Goal: Task Accomplishment & Management: Manage account settings

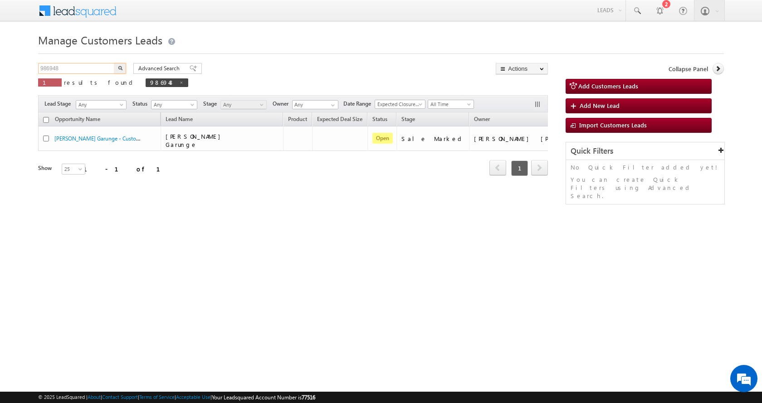
click at [54, 68] on input "986948" at bounding box center [77, 68] width 78 height 11
paste input "12"
type input "986912"
click at [114, 63] on button "button" at bounding box center [120, 68] width 12 height 11
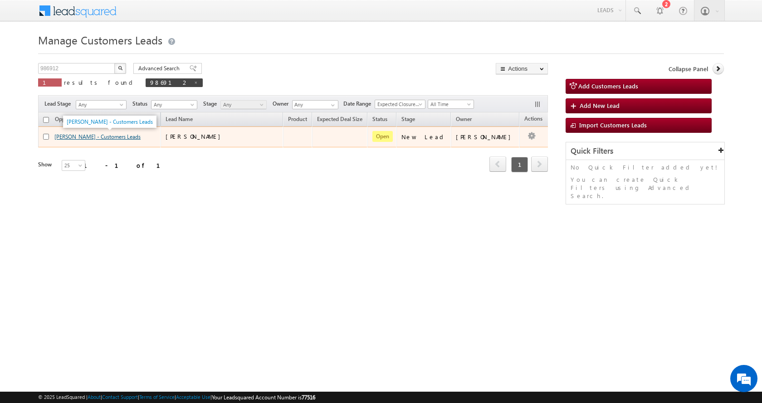
click at [96, 139] on link "Shantilal - Customers Leads" at bounding box center [97, 136] width 86 height 7
click at [98, 139] on link "Shantilal - Customers Leads" at bounding box center [97, 136] width 86 height 7
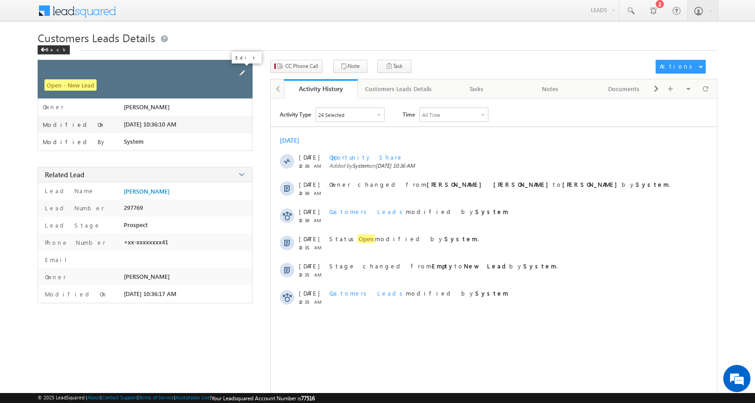
click at [241, 70] on span at bounding box center [242, 73] width 10 height 10
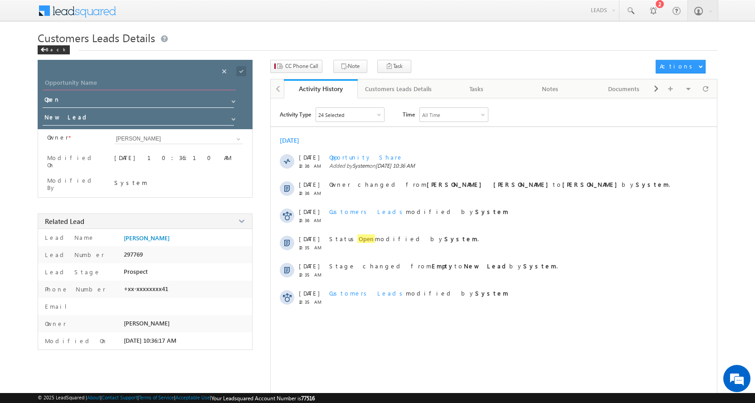
click at [64, 81] on input "Opportunity Name" at bounding box center [139, 84] width 193 height 13
paste input "[DEMOGRAPHIC_DATA]"
type input "[DEMOGRAPHIC_DATA]"
click at [231, 116] on span at bounding box center [233, 119] width 7 height 7
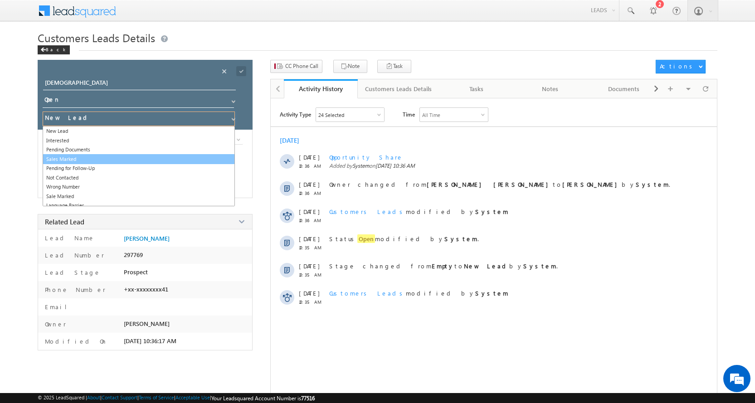
click at [82, 158] on link "Sales Marked" at bounding box center [139, 159] width 192 height 10
type input "Sales Marked"
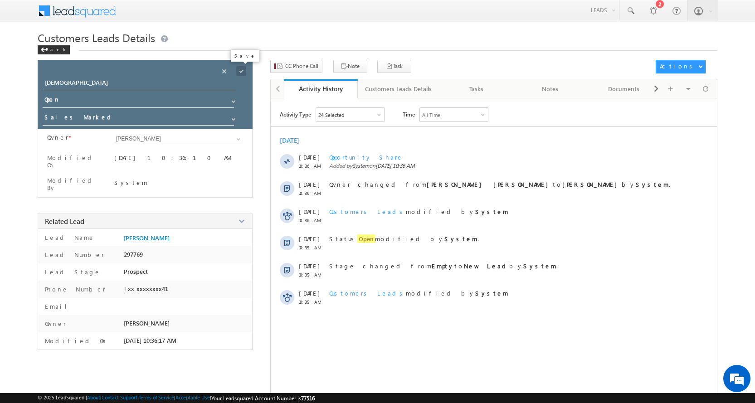
click at [239, 69] on span at bounding box center [241, 71] width 10 height 10
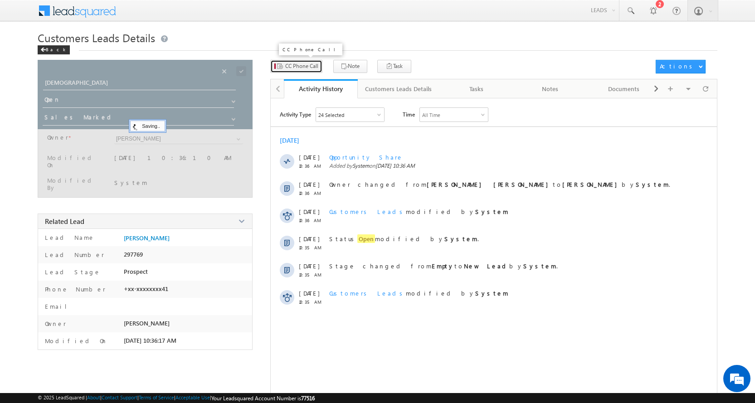
click at [291, 67] on span "CC Phone Call" at bounding box center [301, 66] width 33 height 8
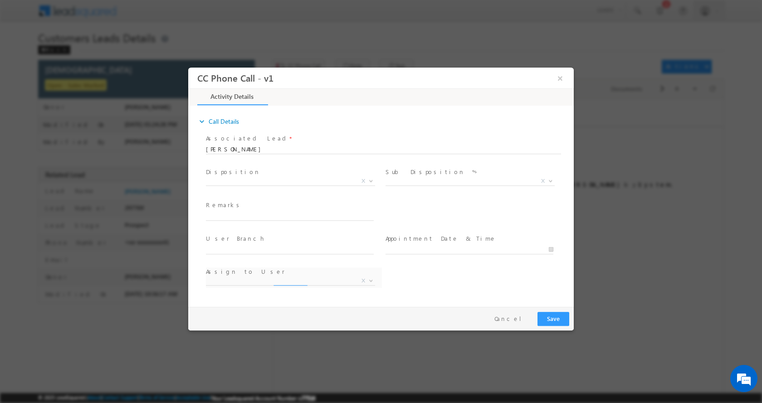
select select "[EMAIL_ADDRESS][DOMAIN_NAME]"
click at [264, 179] on span "X" at bounding box center [290, 180] width 169 height 9
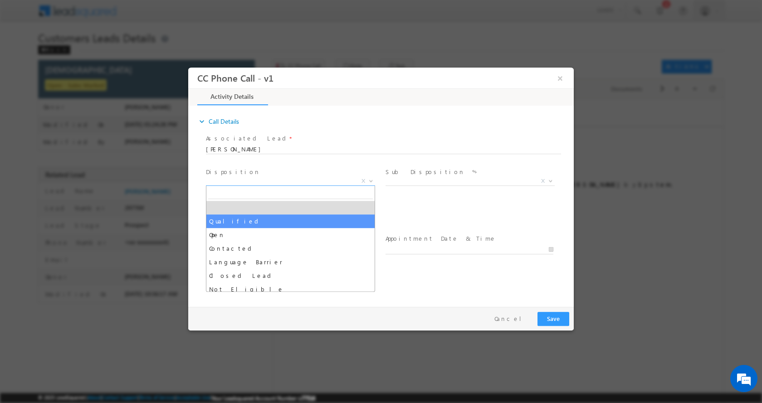
select select "Qualified"
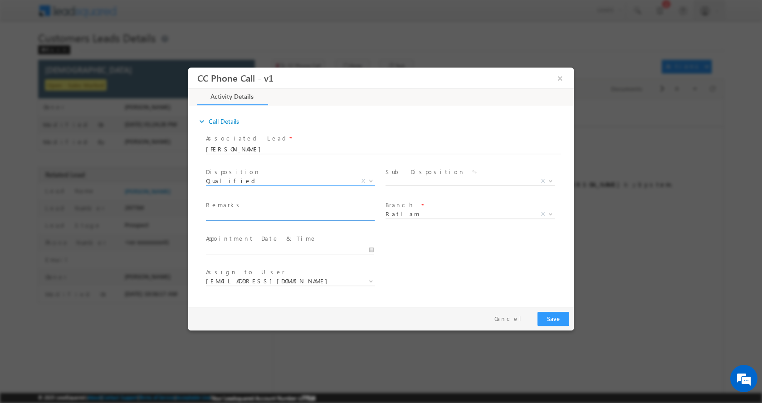
click at [239, 212] on input "text" at bounding box center [290, 215] width 168 height 9
paste input "Bhagavanti Bai-9770147712-LOAN-1 L- PIN CODE-457226 TO Ratlam"
type input "Bhagavanti Bai-9770147712-LOAN-1 L- PIN CODE-457226 TO Ratlam"
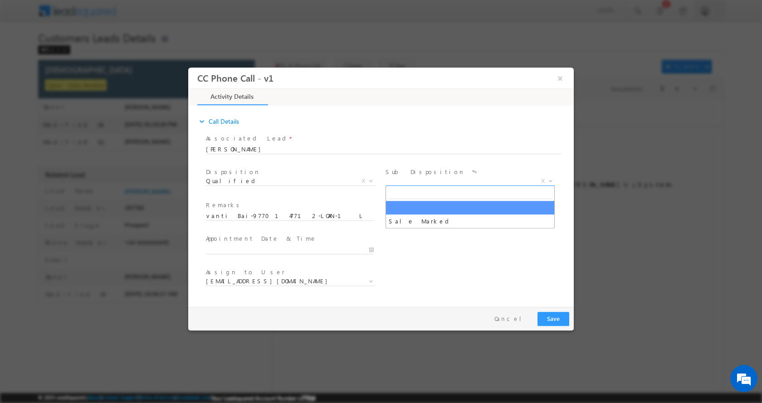
click at [550, 181] on span at bounding box center [549, 181] width 9 height 12
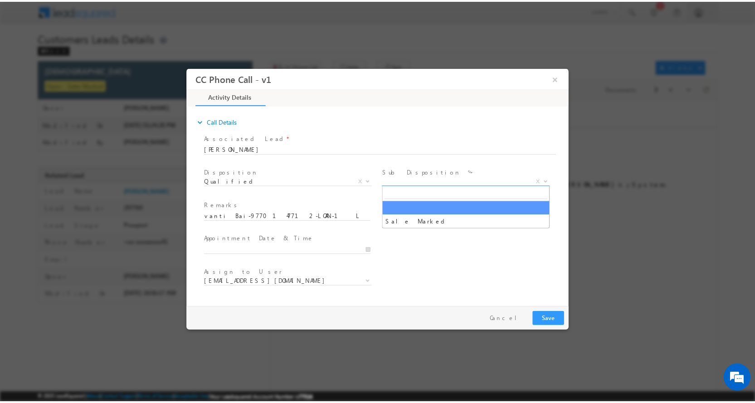
scroll to position [0, 0]
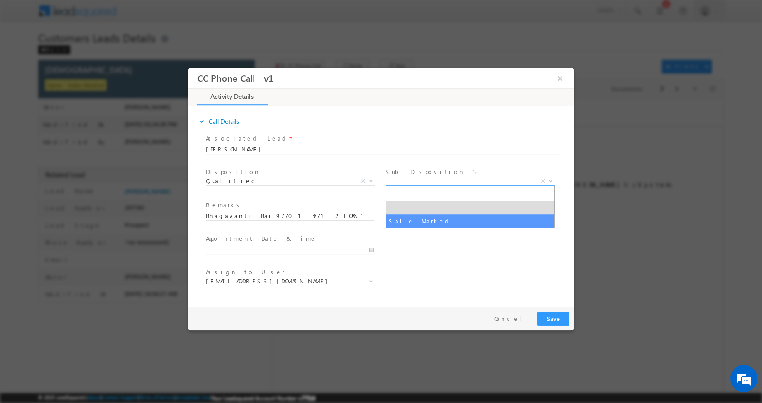
select select "Sale Marked"
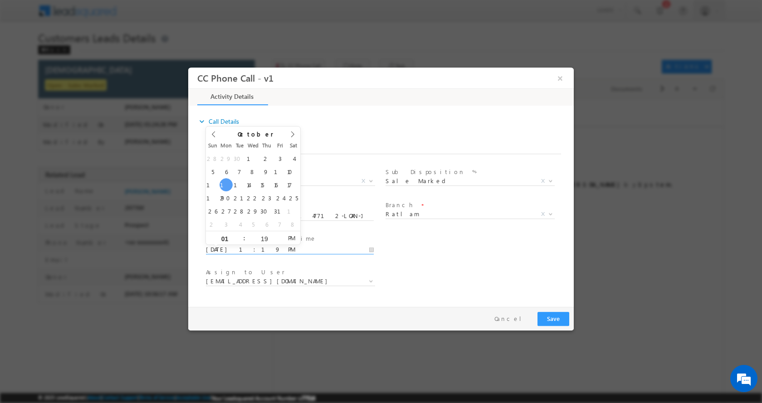
click at [371, 249] on input "10/13/2025 1:19 PM" at bounding box center [290, 249] width 168 height 9
type input "10/14/2025 2:19 PM"
type input "02"
click at [237, 233] on span at bounding box center [240, 234] width 6 height 7
type input "10/14/2025 3:19 PM"
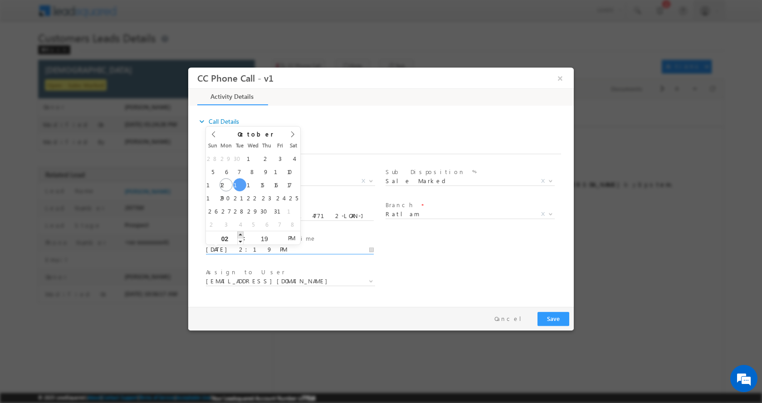
type input "03"
click at [237, 233] on span at bounding box center [240, 234] width 6 height 7
type input "10/14/2025 4:19 PM"
type input "04"
click at [237, 233] on span at bounding box center [240, 234] width 6 height 7
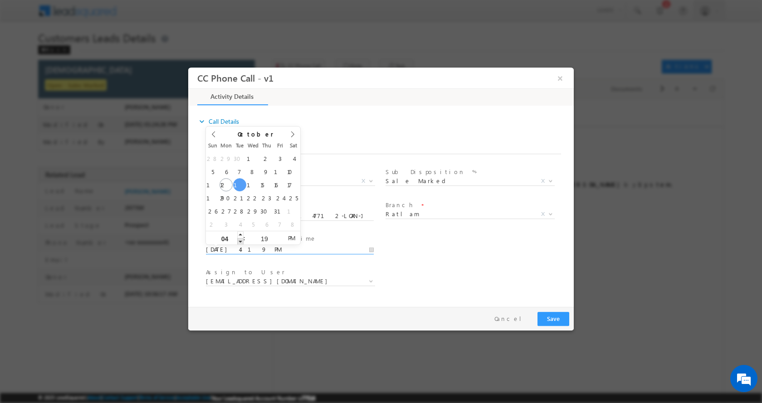
type input "10/14/2025 3:19 PM"
type input "03"
click at [239, 242] on span at bounding box center [240, 241] width 6 height 7
click at [550, 314] on button "Save" at bounding box center [553, 319] width 32 height 14
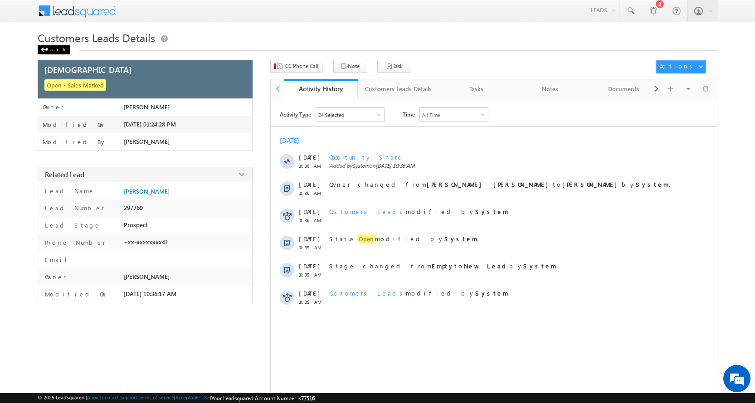
click at [42, 48] on span at bounding box center [42, 50] width 5 height 5
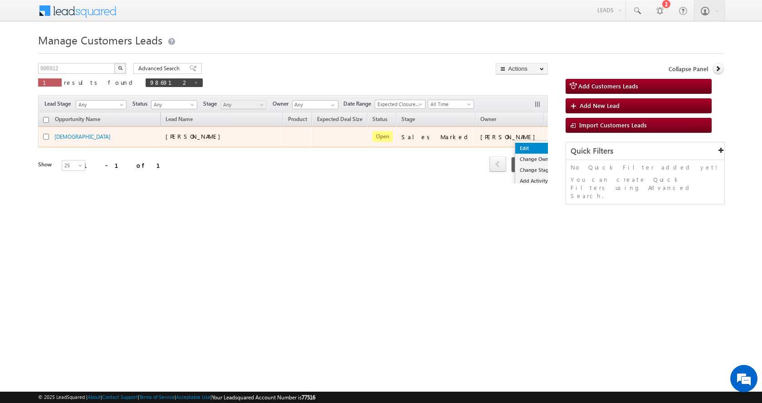
click at [515, 149] on link "Edit" at bounding box center [537, 148] width 45 height 11
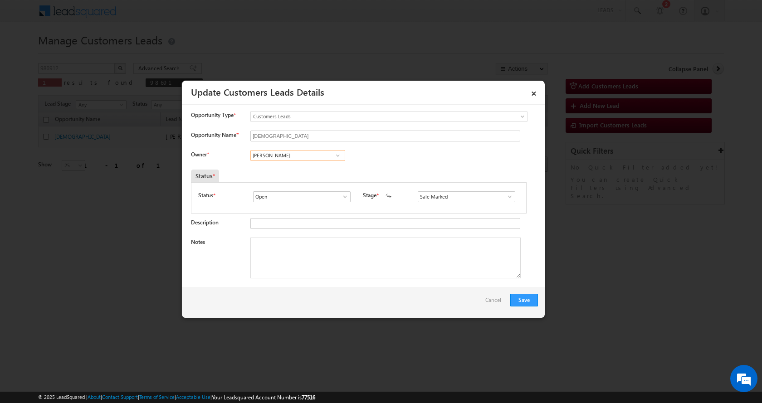
click at [280, 157] on input "[PERSON_NAME]" at bounding box center [297, 155] width 95 height 11
paste input "[PERSON_NAME]"
click at [300, 170] on span "[PERSON_NAME][EMAIL_ADDRESS][DOMAIN_NAME]" at bounding box center [295, 173] width 82 height 7
type input "Apurav Shukla"
click at [290, 272] on textarea "Notes" at bounding box center [385, 258] width 270 height 41
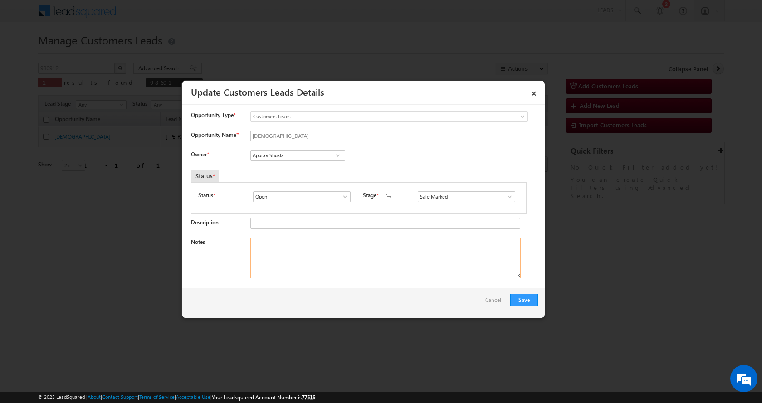
paste textarea "Bhagavanti Bai-9770147712-LOAN-1 L- PIN CODE-457226 TO Ratlam"
type textarea "Bhagavanti Bai-9770147712-LOAN-1 L- PIN CODE-457226 TO Ratlam"
click at [518, 294] on button "Save" at bounding box center [524, 300] width 28 height 13
